Goal: Check status: Check status

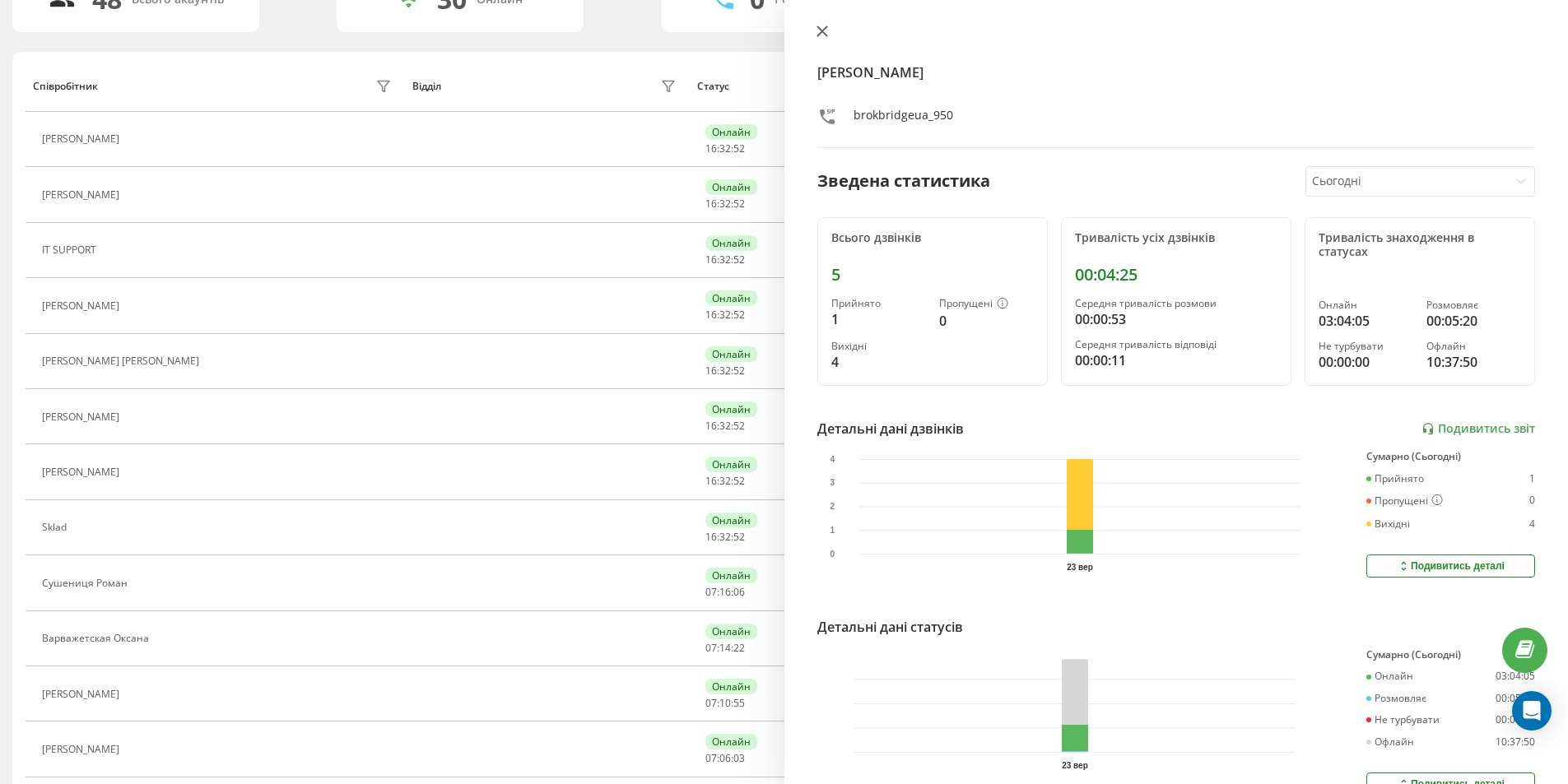
click at [809, 29] on div "[PERSON_NAME] brokbridgeua_950 Зведена статистика Сьогодні Всього дзвінків 5 Пр…" at bounding box center [1177, 392] width 784 height 784
click at [821, 37] on button at bounding box center [823, 32] width 22 height 16
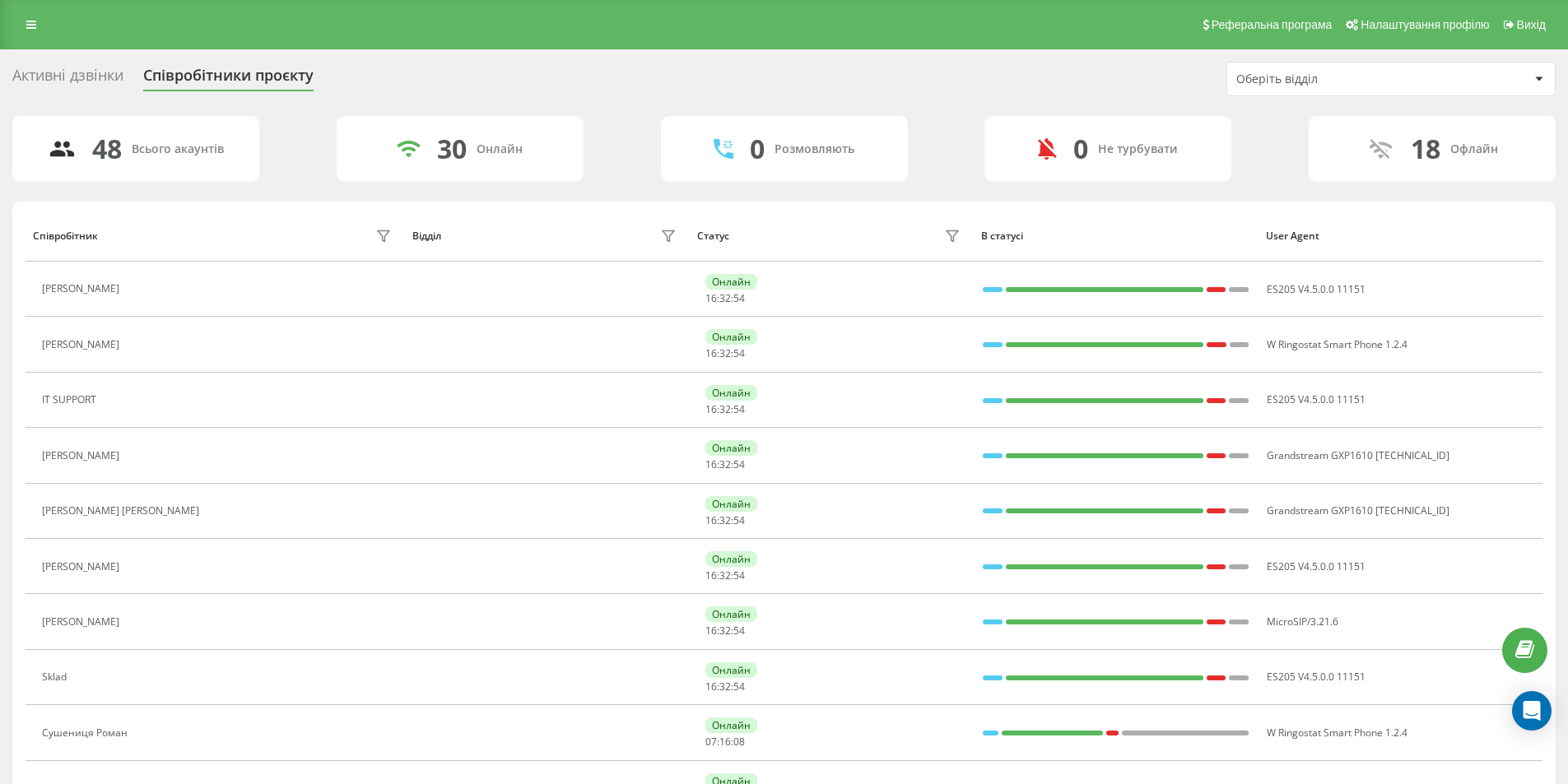
scroll to position [741, 0]
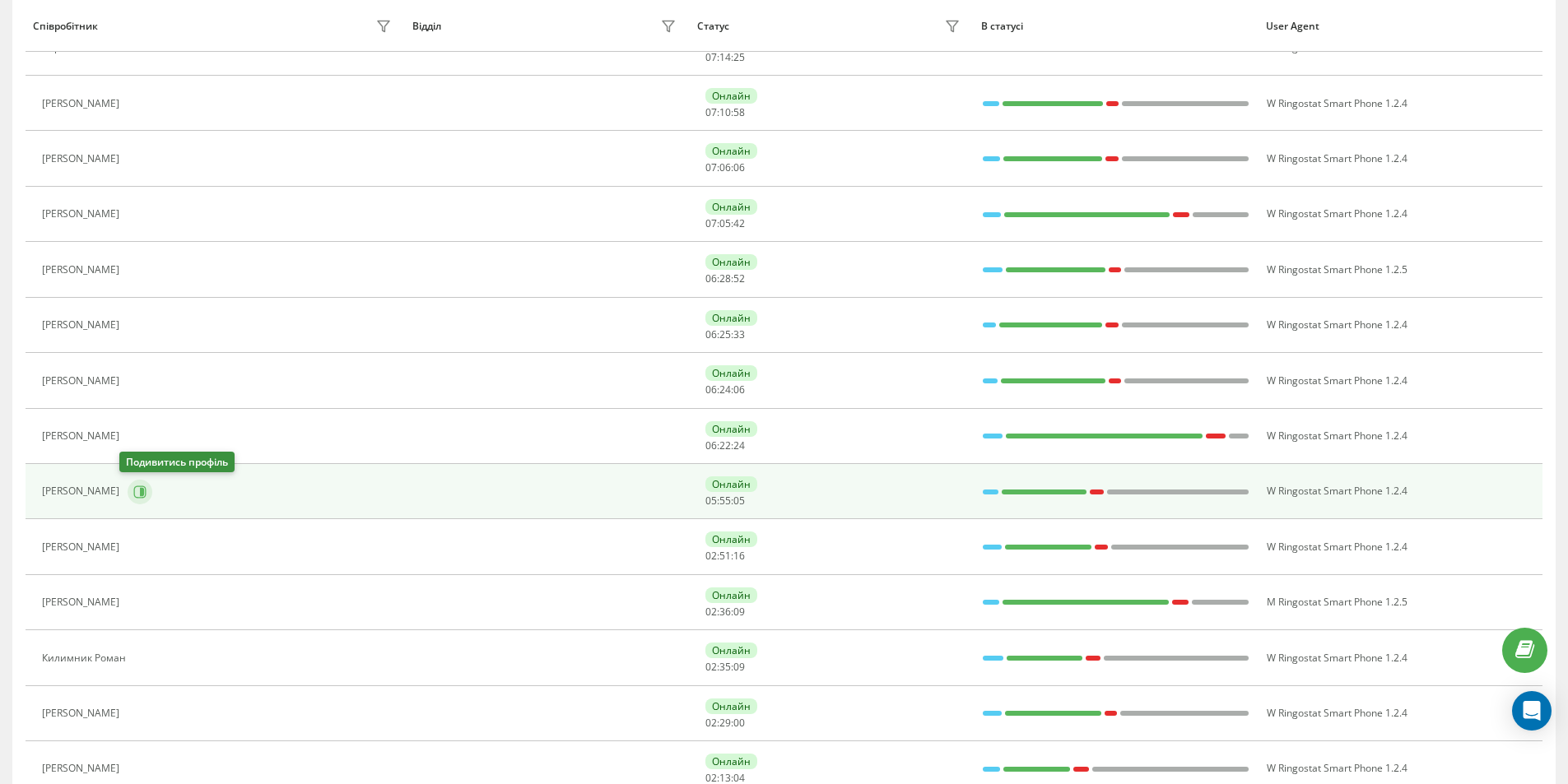
click at [136, 485] on icon at bounding box center [140, 492] width 13 height 13
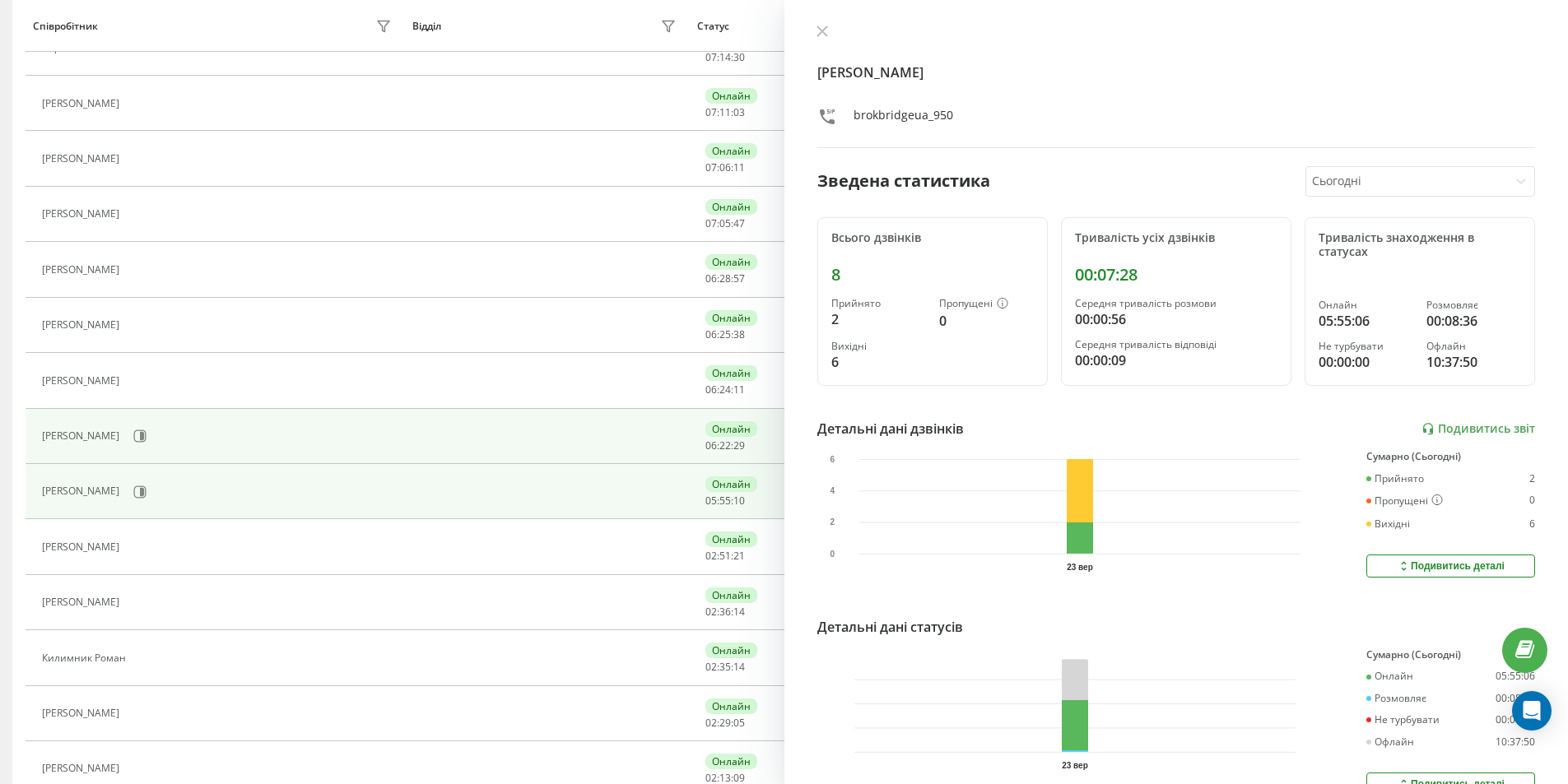
scroll to position [925, 0]
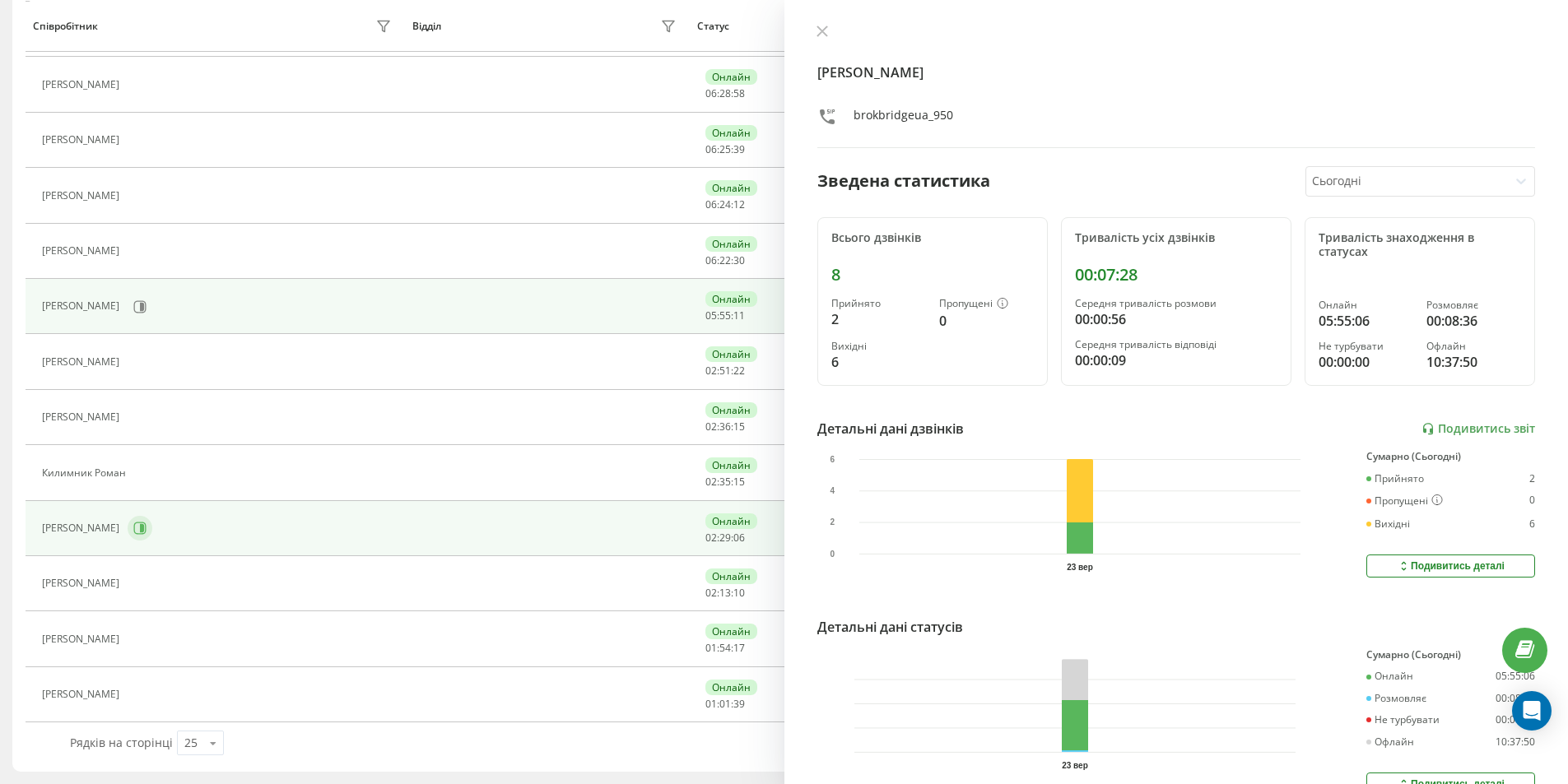
click at [152, 534] on button at bounding box center [140, 528] width 25 height 25
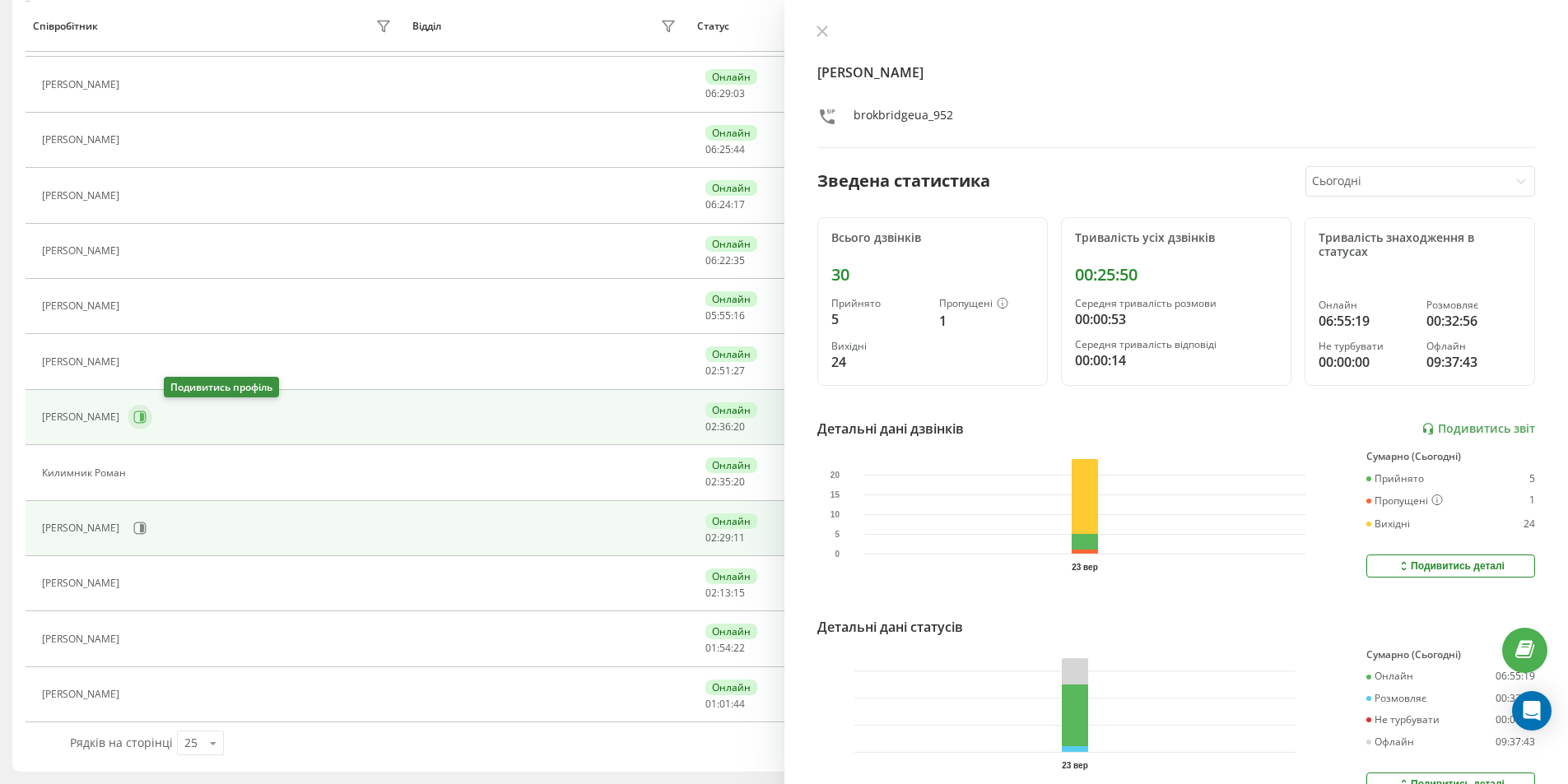
click at [147, 419] on icon at bounding box center [140, 417] width 13 height 13
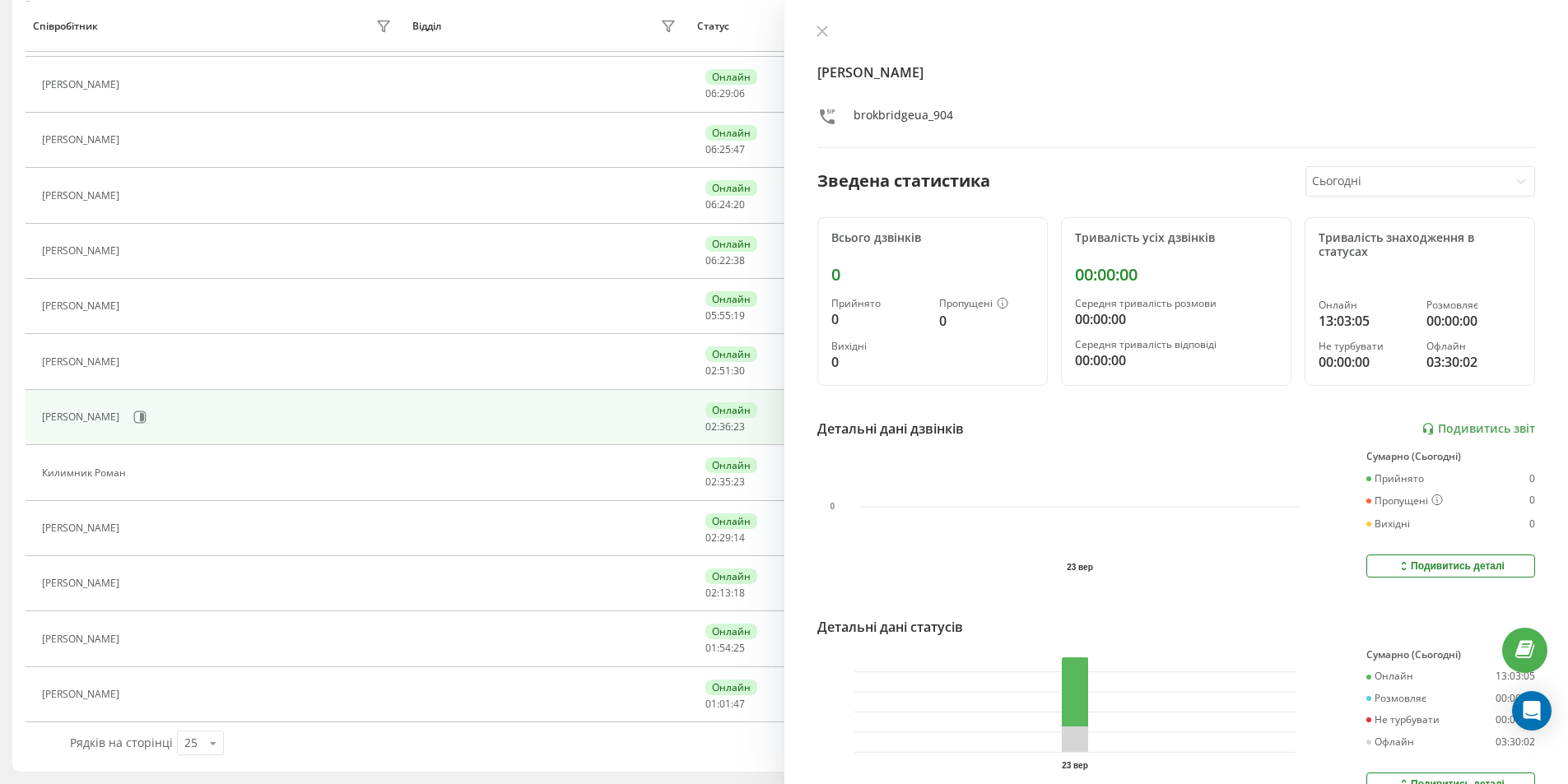
click at [144, 249] on icon at bounding box center [137, 251] width 13 height 13
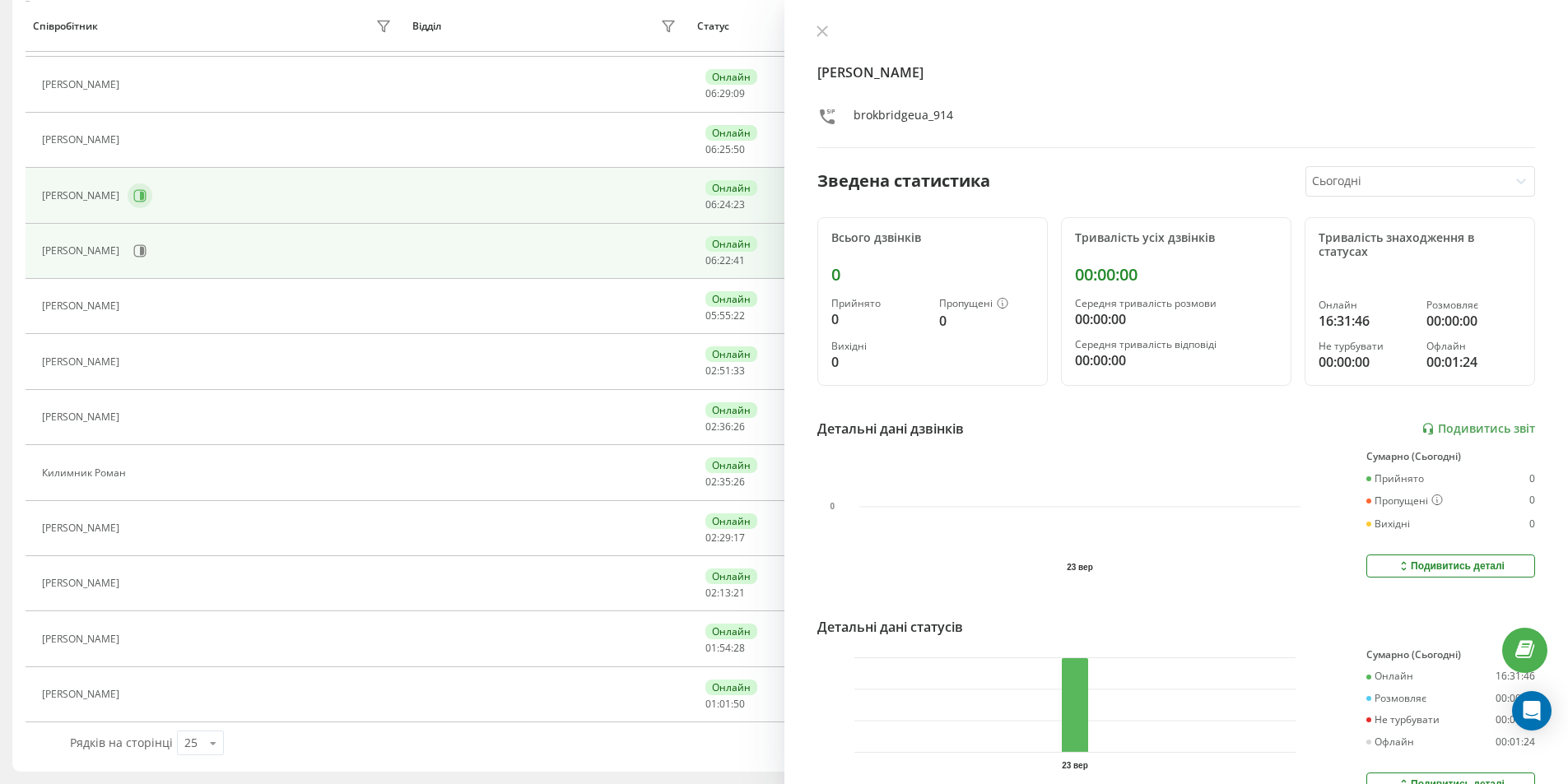
click at [144, 189] on icon at bounding box center [140, 196] width 13 height 13
